Goal: Find specific page/section: Find specific page/section

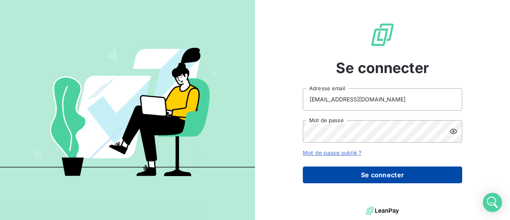
click at [351, 174] on button "Se connecter" at bounding box center [382, 174] width 159 height 17
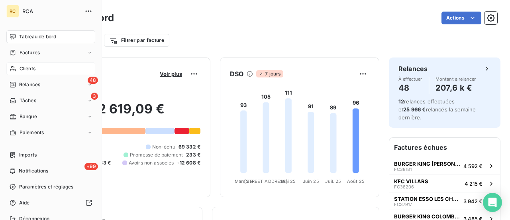
click at [29, 70] on span "Clients" at bounding box center [28, 68] width 16 height 7
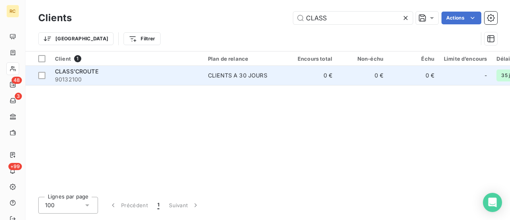
type input "CLASS"
click at [89, 71] on span "CLASS'CROUTE" at bounding box center [76, 71] width 43 height 7
